Goal: Information Seeking & Learning: Find specific page/section

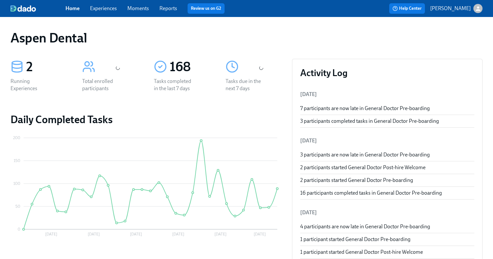
scroll to position [123, 0]
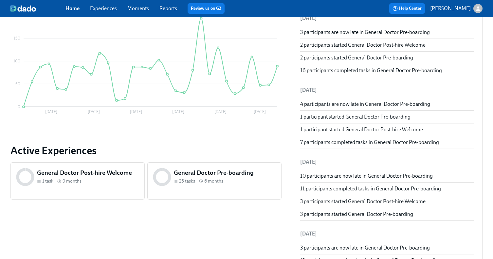
click at [213, 180] on span "6 months" at bounding box center [213, 181] width 19 height 6
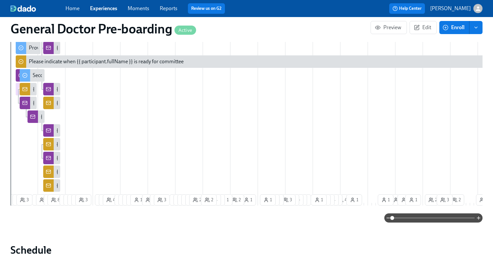
scroll to position [0, 14406]
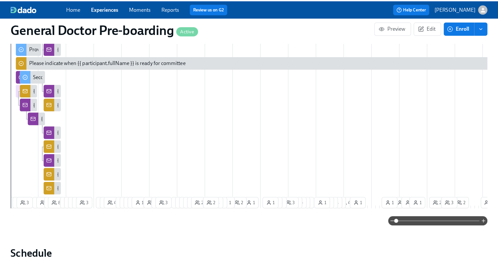
scroll to position [0, 14823]
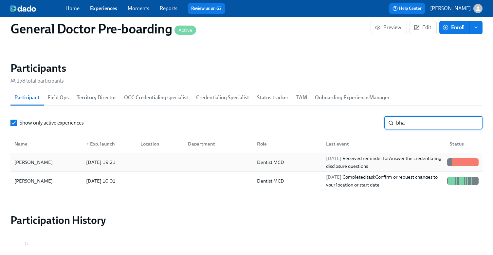
type input "bha"
click at [232, 168] on div at bounding box center [217, 161] width 69 height 13
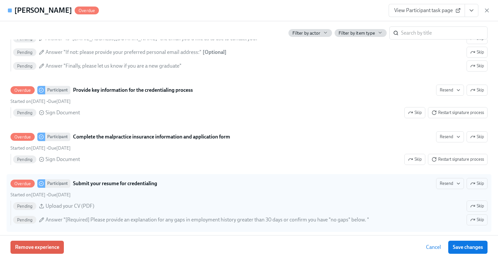
scroll to position [803, 0]
